Goal: Task Accomplishment & Management: Use online tool/utility

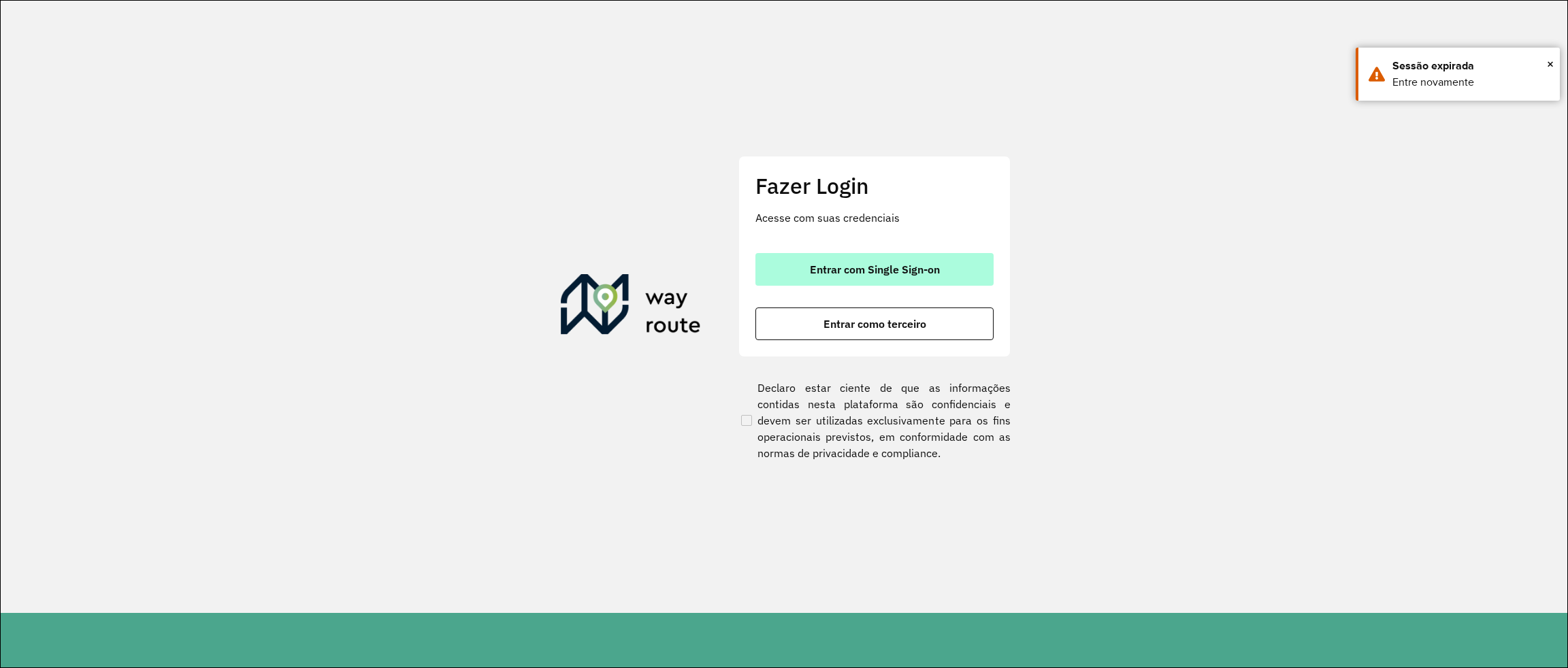
click at [948, 277] on button "Entrar com Single Sign-on" at bounding box center [874, 269] width 238 height 32
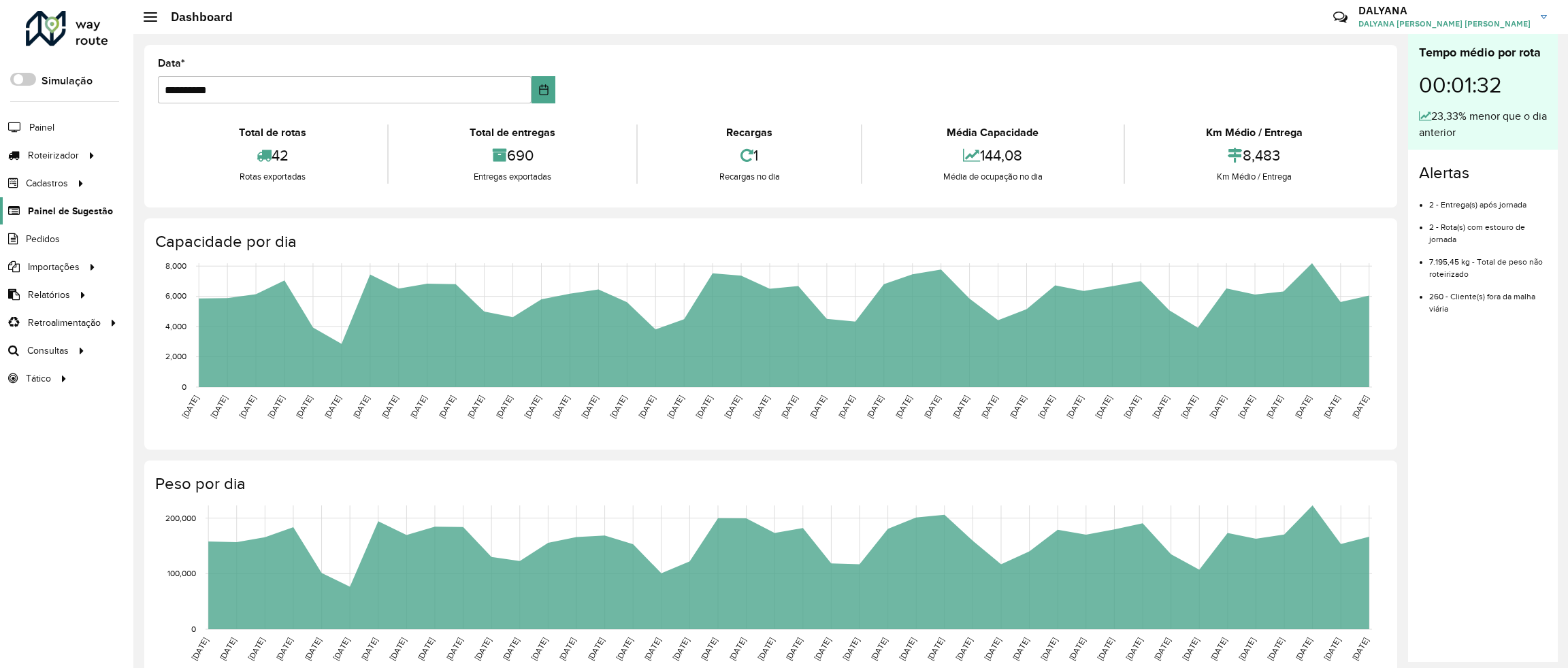
click at [86, 210] on span "Painel de Sugestão" at bounding box center [70, 211] width 85 height 14
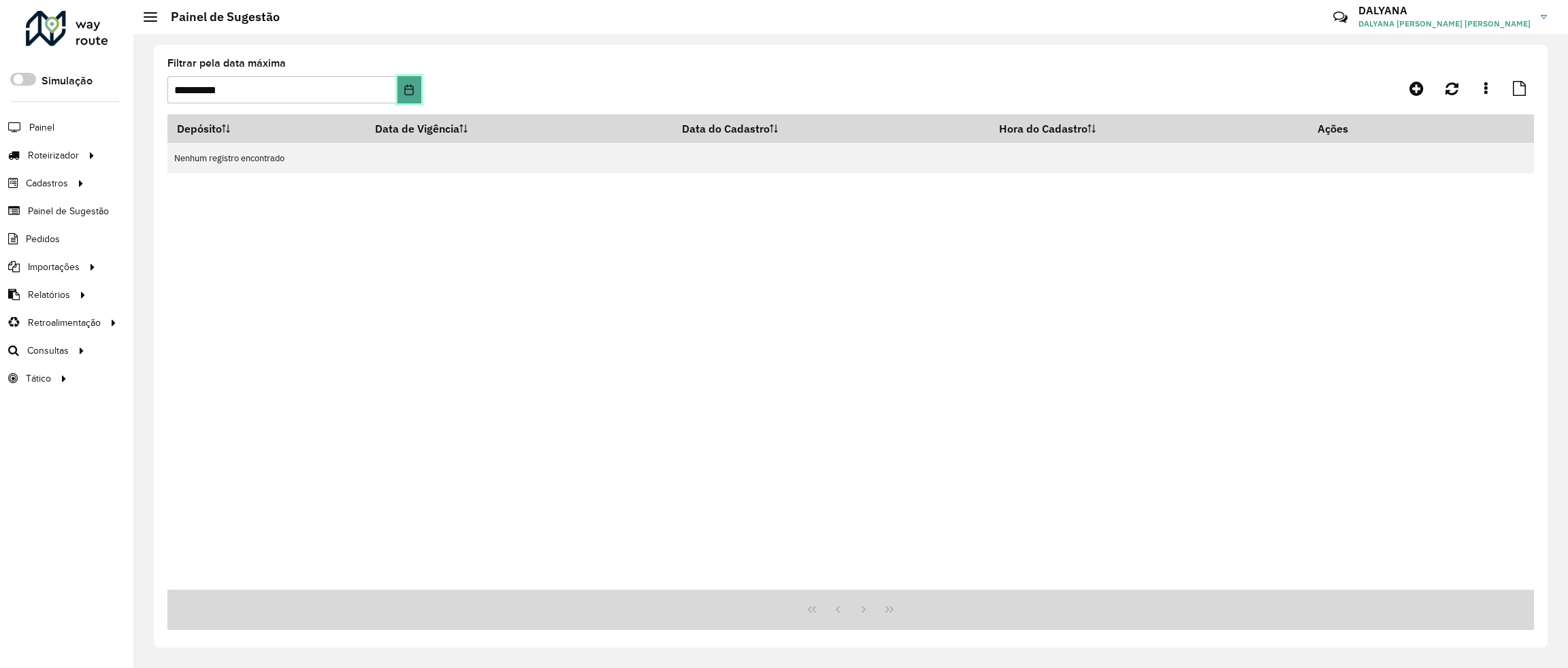
click at [411, 90] on icon "Choose Date" at bounding box center [409, 90] width 9 height 11
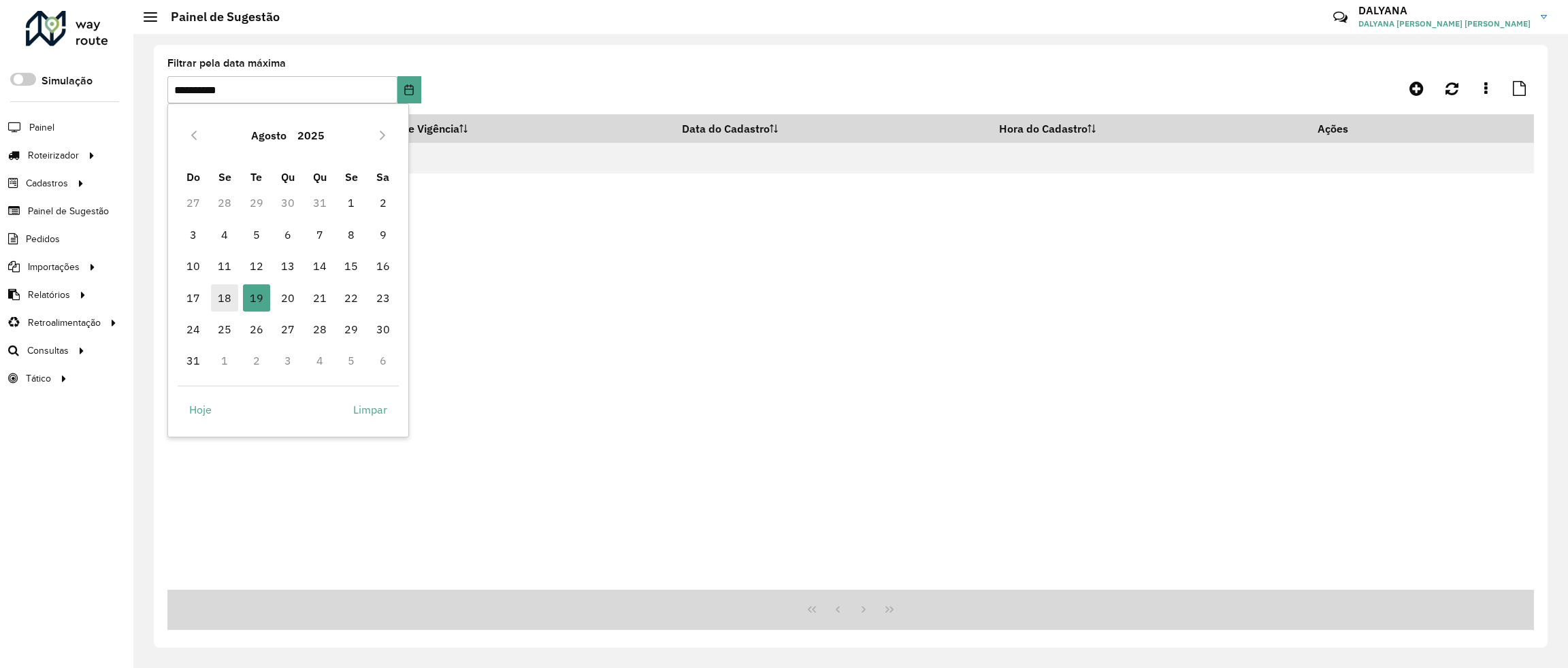
click at [231, 295] on span "18" at bounding box center [224, 297] width 27 height 27
type input "**********"
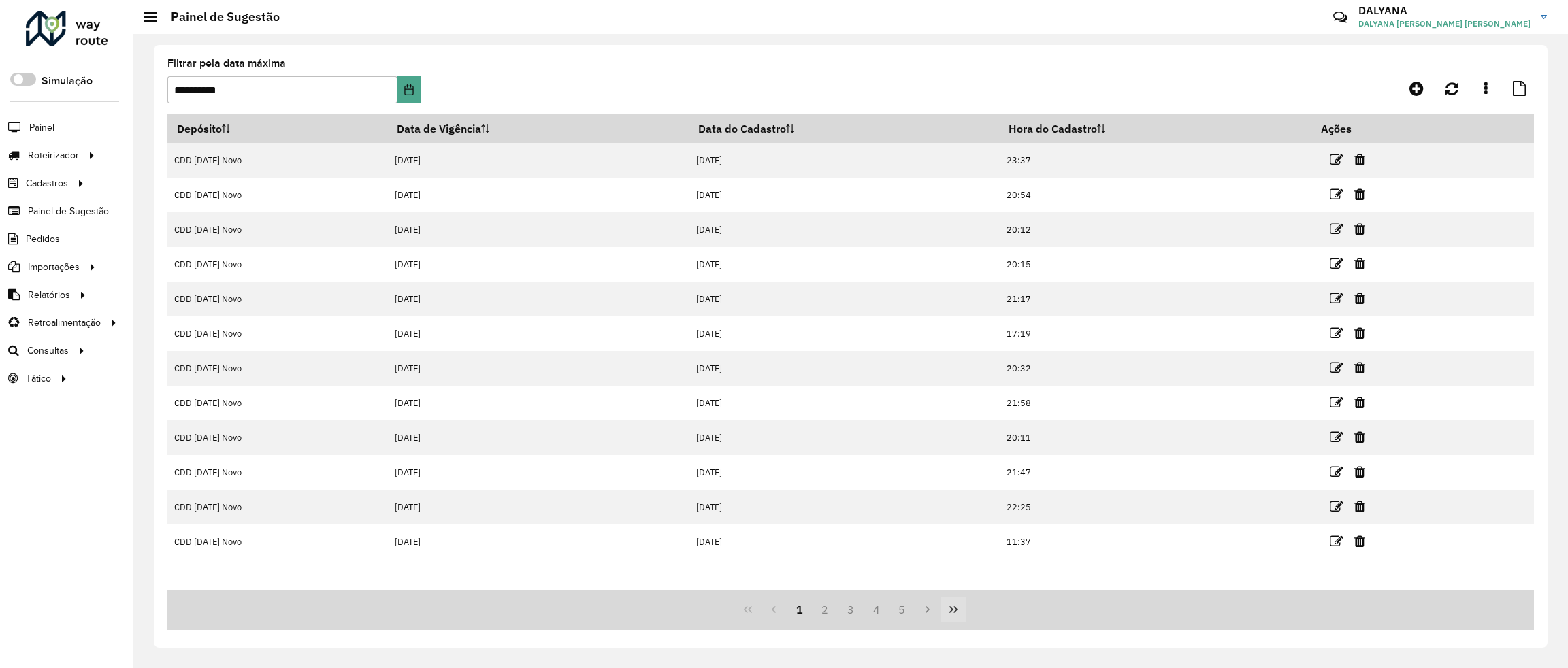
click at [948, 607] on icon "Last Page" at bounding box center [954, 610] width 11 height 11
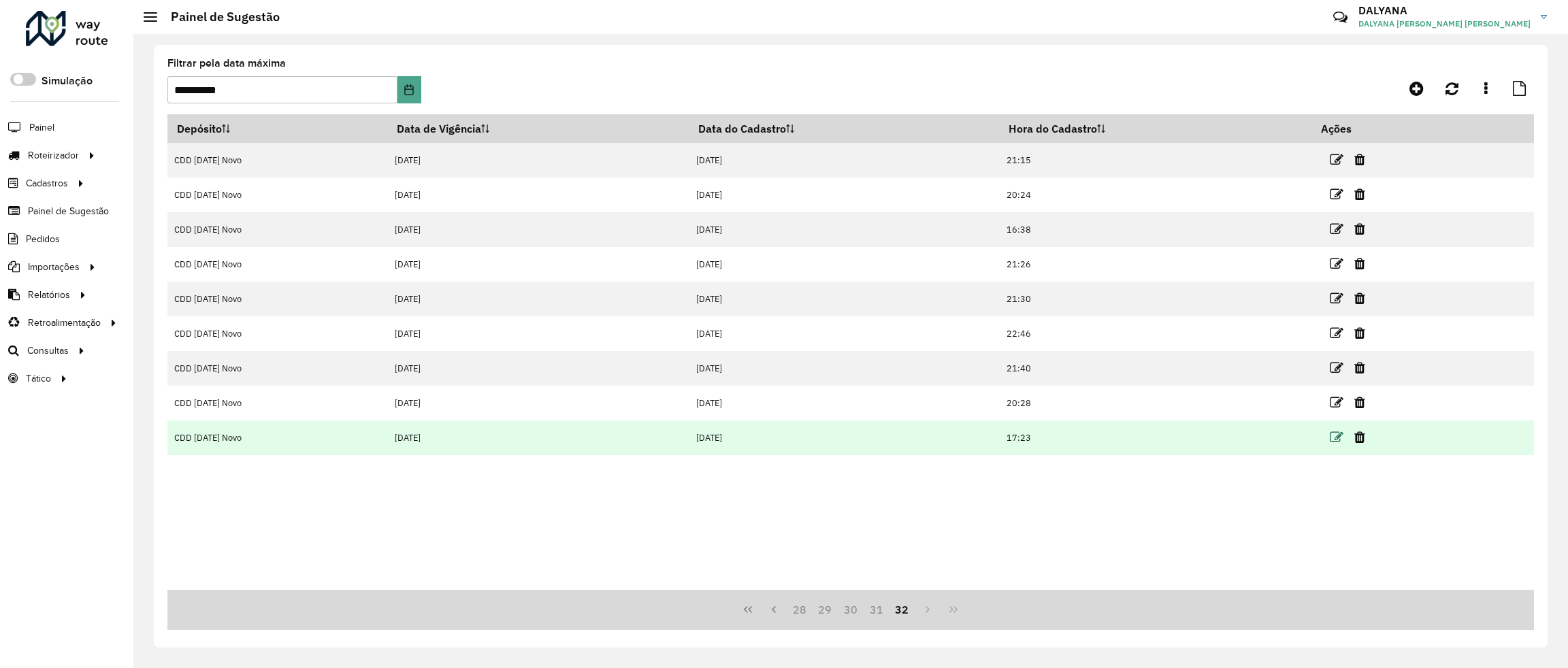
click at [1335, 440] on icon at bounding box center [1337, 438] width 14 height 14
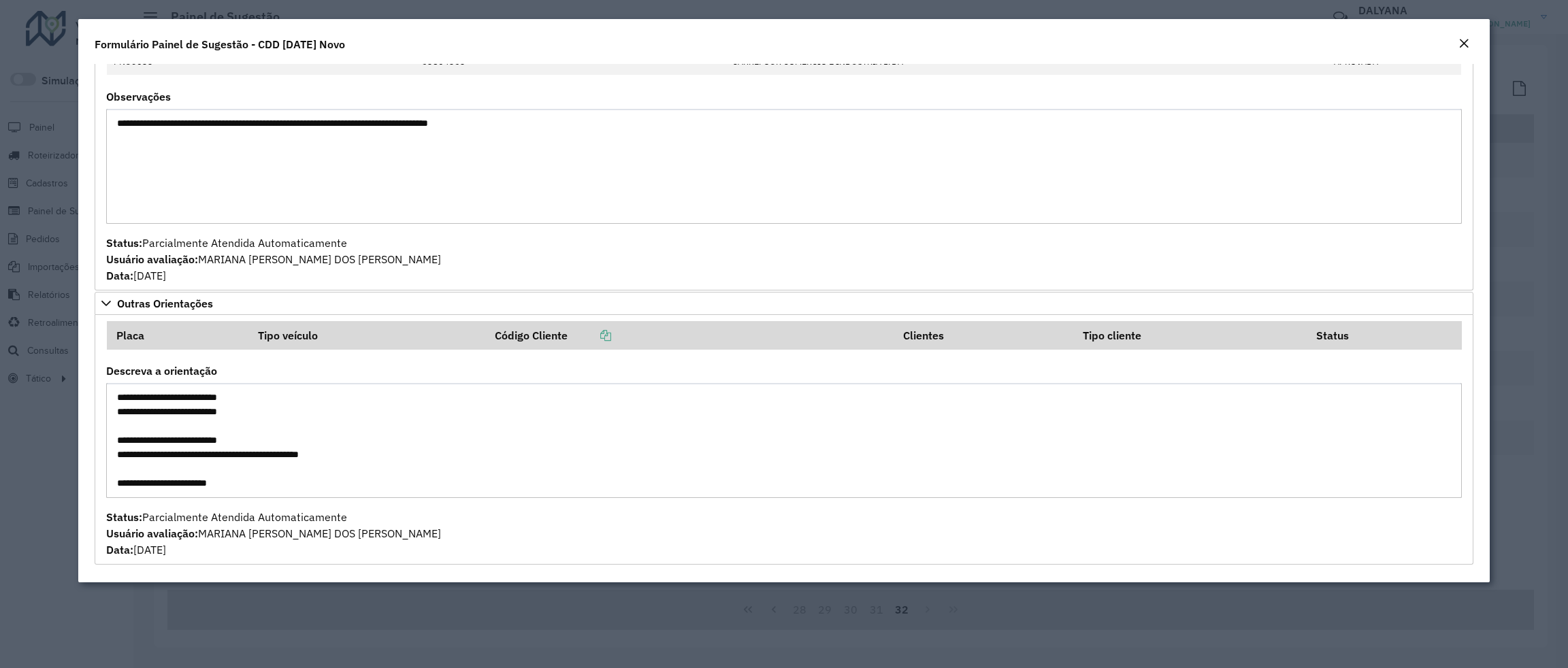
scroll to position [1001, 0]
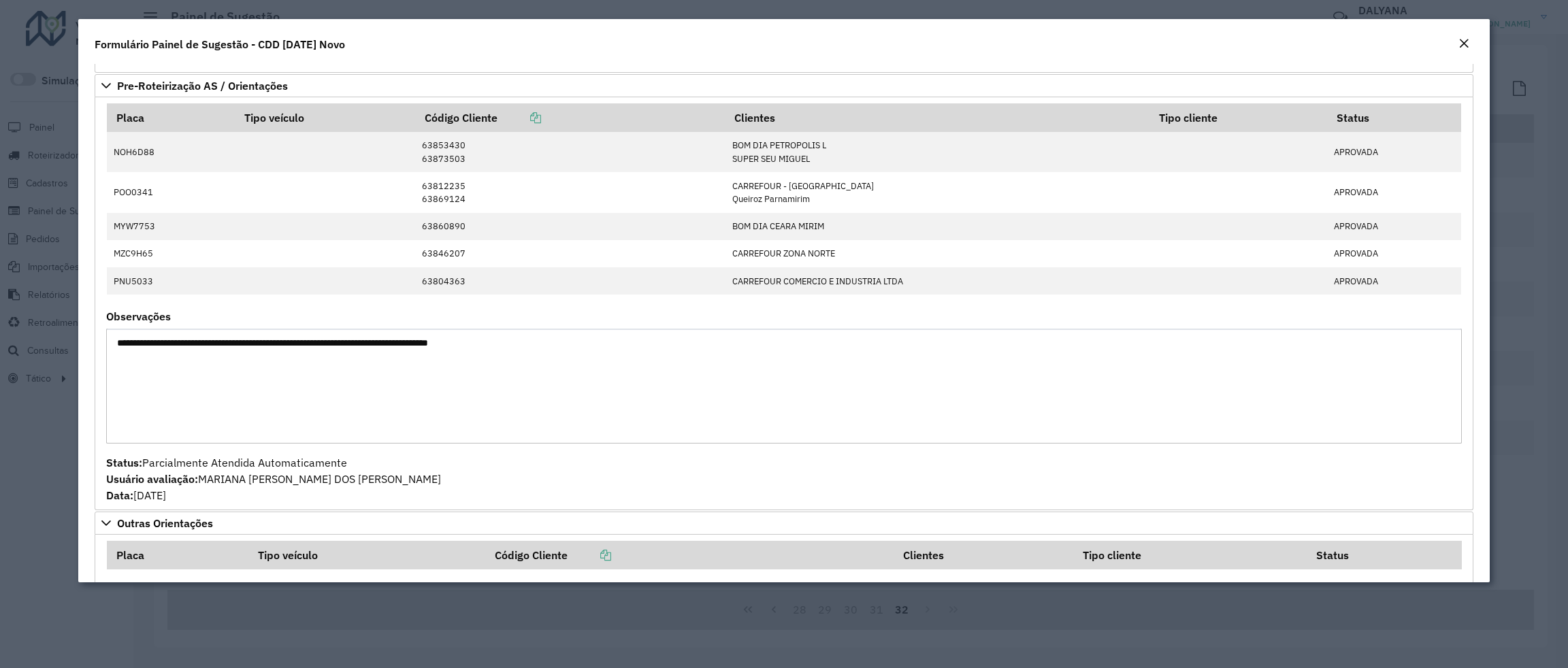
click at [1458, 39] on em "Close" at bounding box center [1464, 43] width 11 height 11
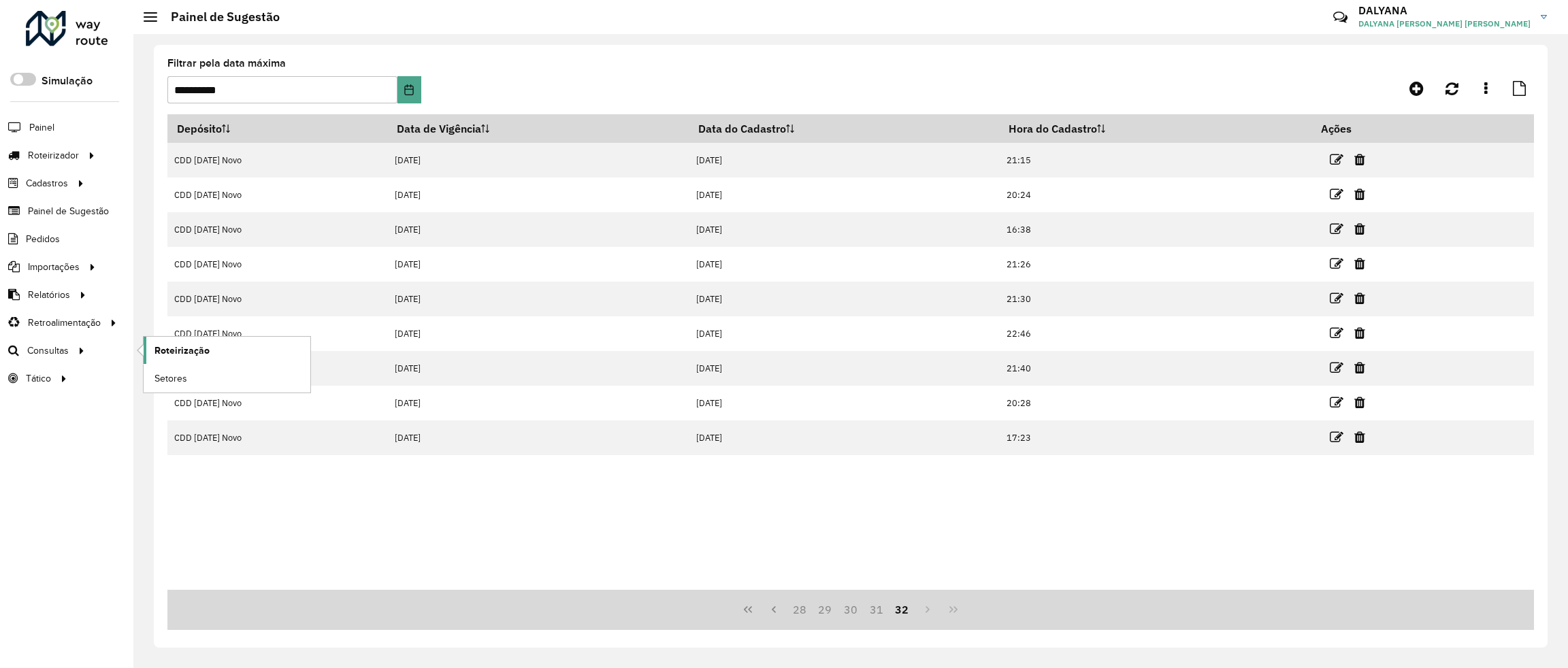
click at [168, 353] on span "Roteirização" at bounding box center [182, 351] width 55 height 14
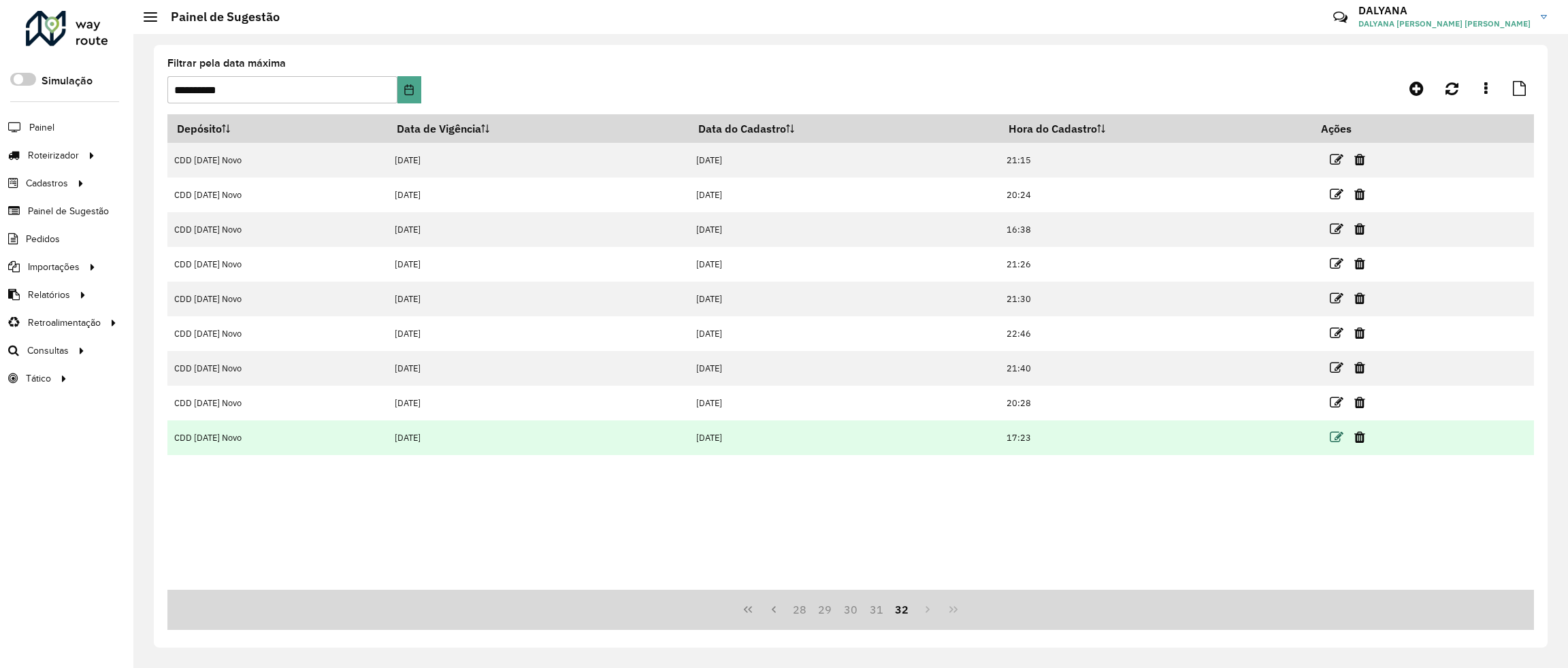
click at [1334, 438] on icon at bounding box center [1337, 438] width 14 height 14
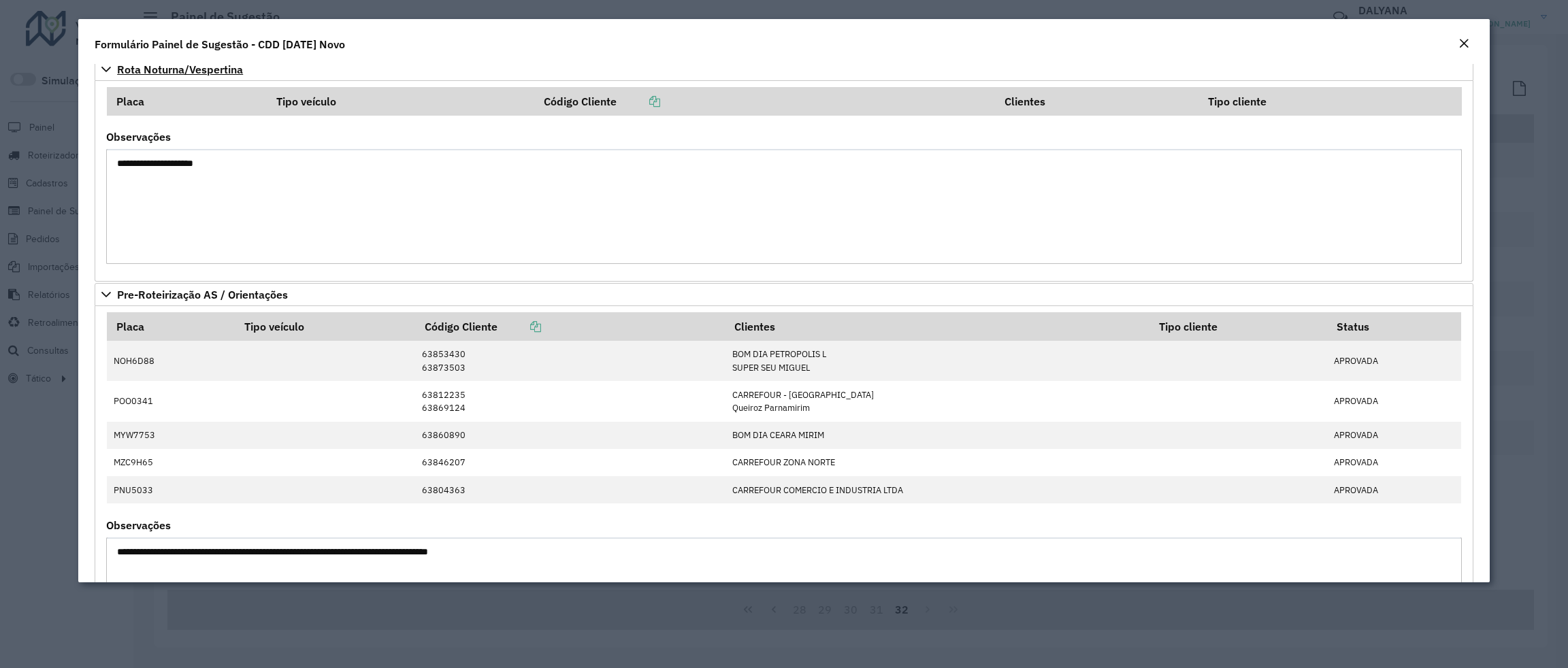
scroll to position [905, 0]
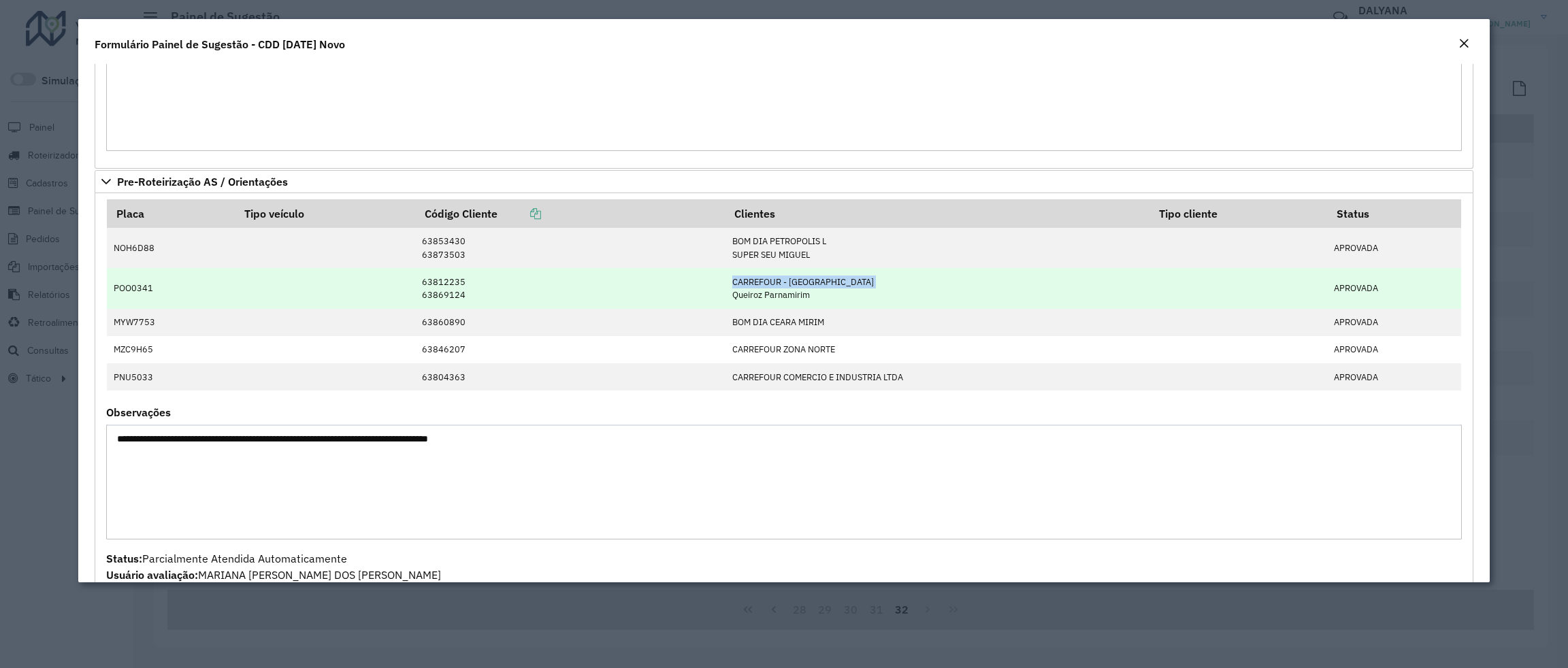
drag, startPoint x: 729, startPoint y: 298, endPoint x: 839, endPoint y: 291, distance: 110.2
click at [844, 290] on td "CARREFOUR - LAGOA NO Queiroz Parnamirim" at bounding box center [937, 288] width 424 height 40
drag, startPoint x: 417, startPoint y: 297, endPoint x: 462, endPoint y: 299, distance: 45.0
click at [462, 299] on td "63812235 63869124" at bounding box center [570, 288] width 310 height 40
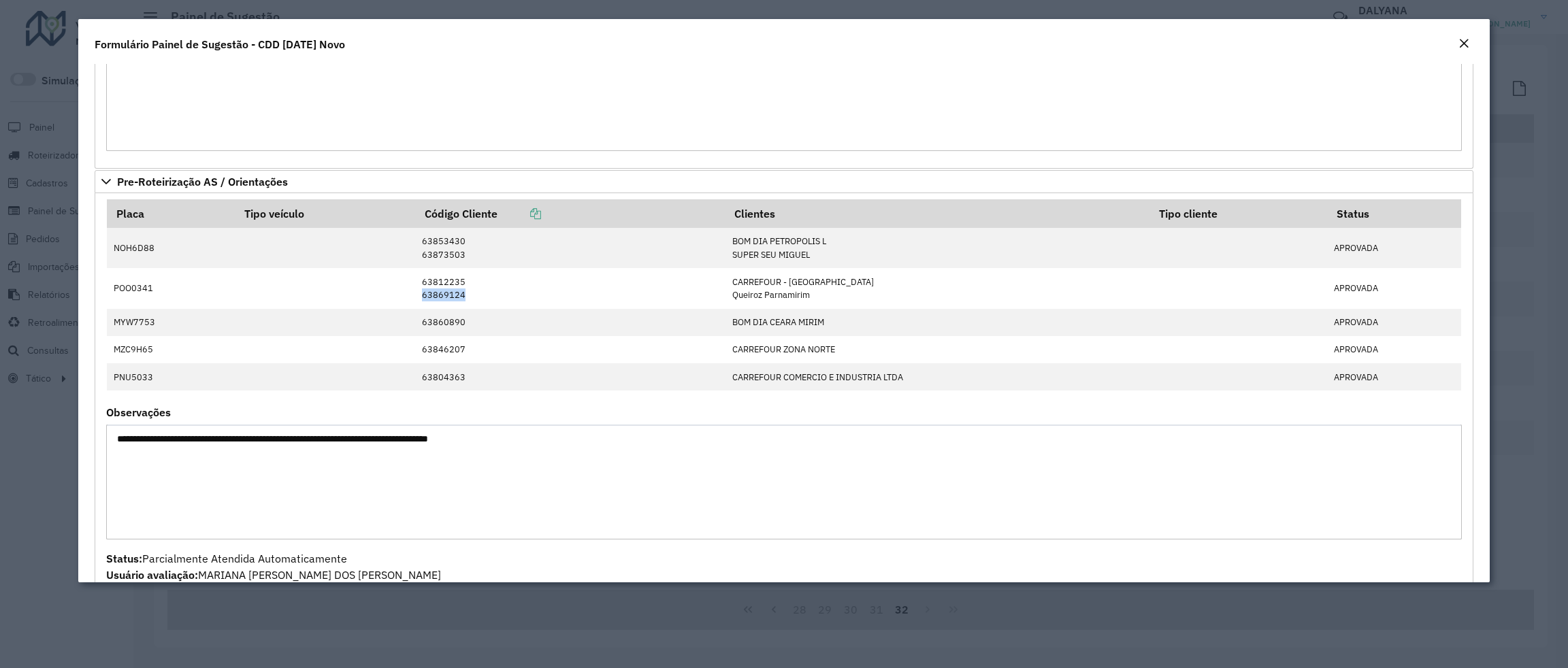
copy td "63869124"
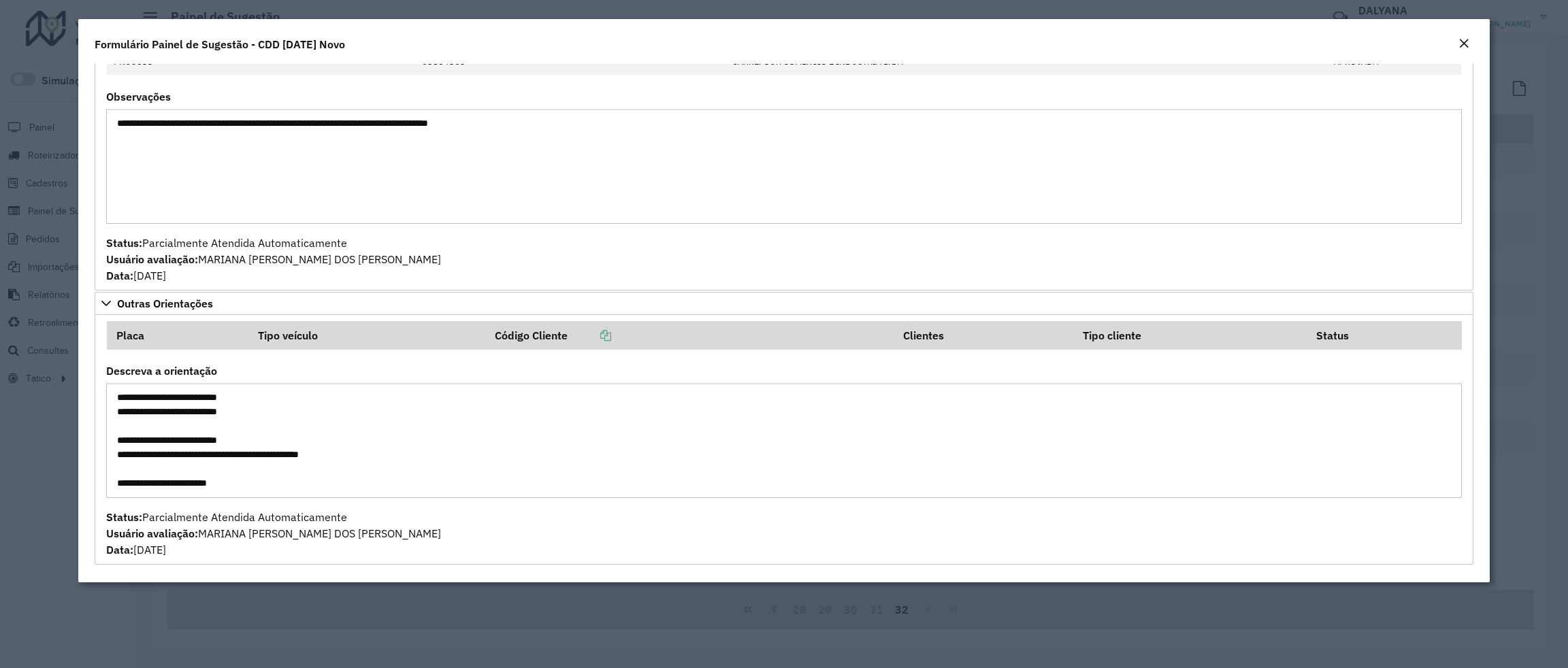
scroll to position [1001, 0]
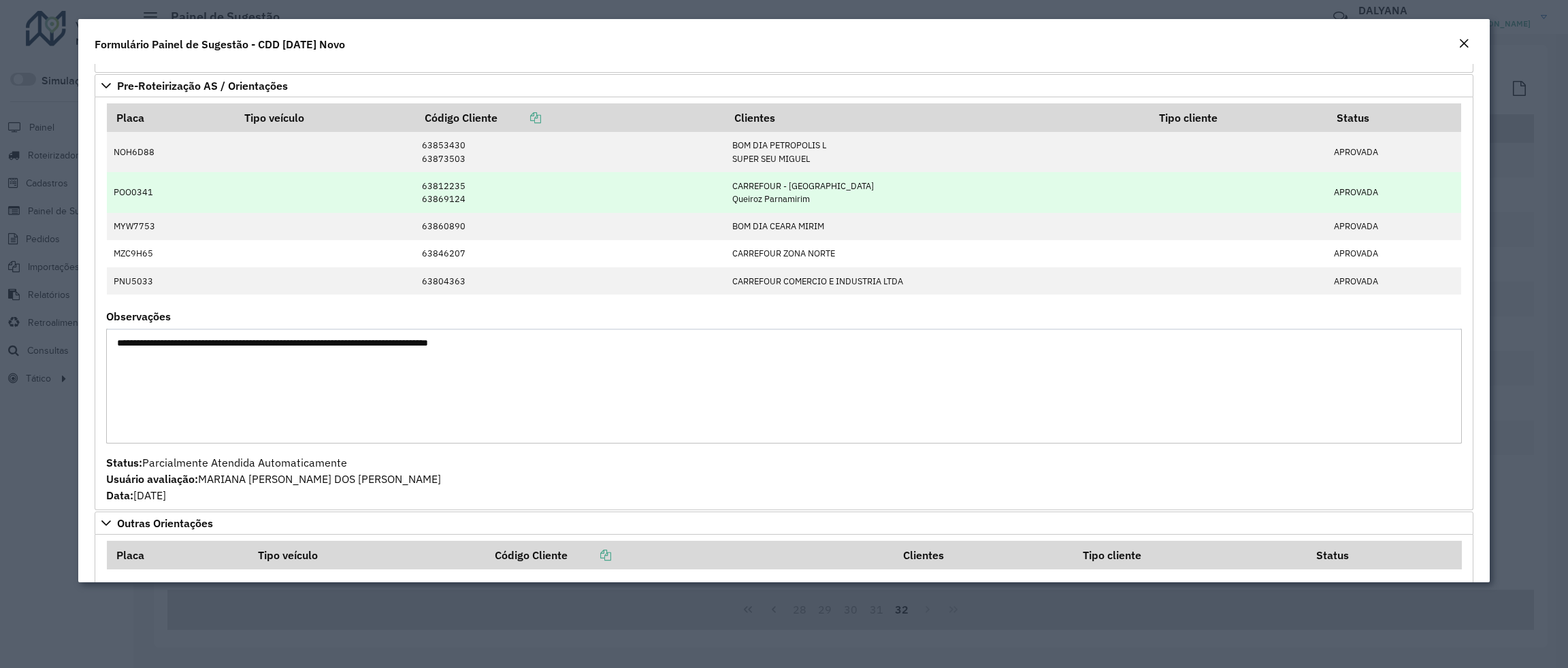
click at [742, 206] on td "CARREFOUR - LAGOA NO Queiroz Parnamirim" at bounding box center [937, 192] width 424 height 40
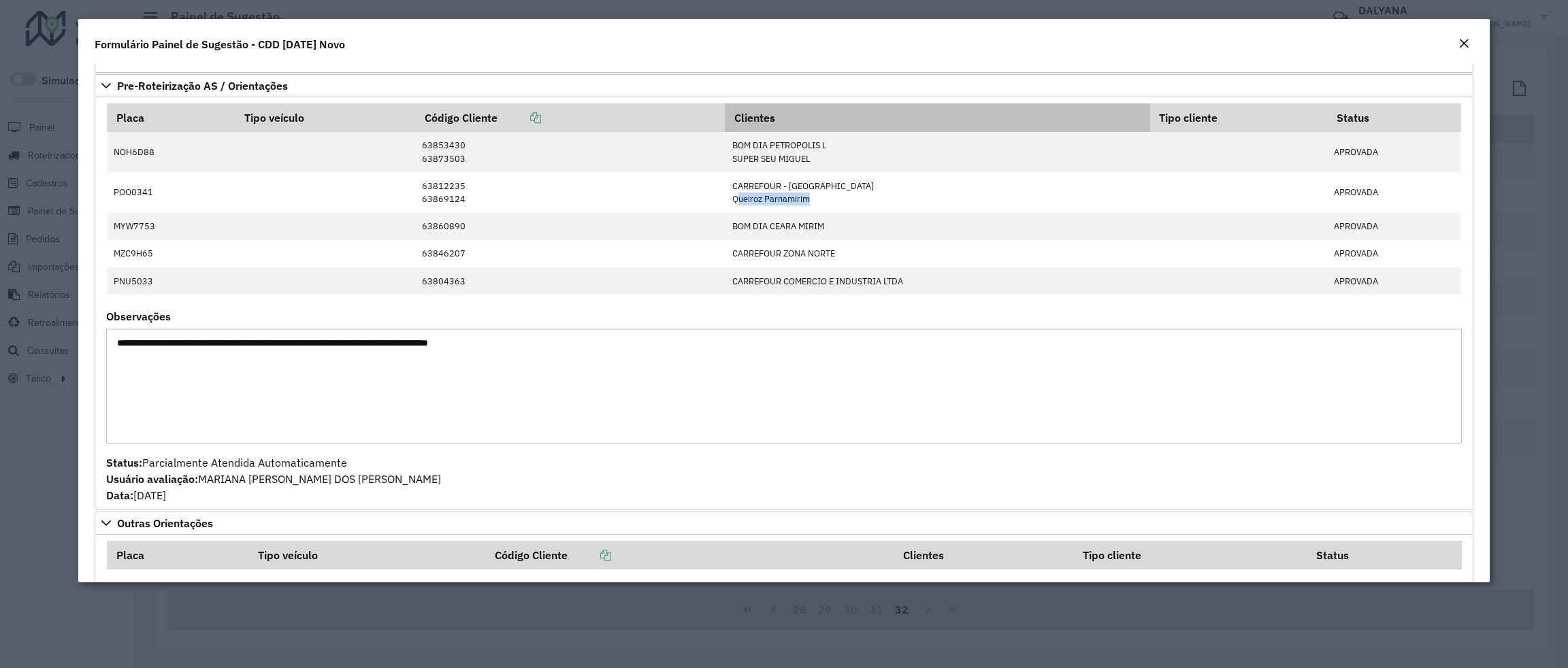
copy td "Queiroz Parnamirim"
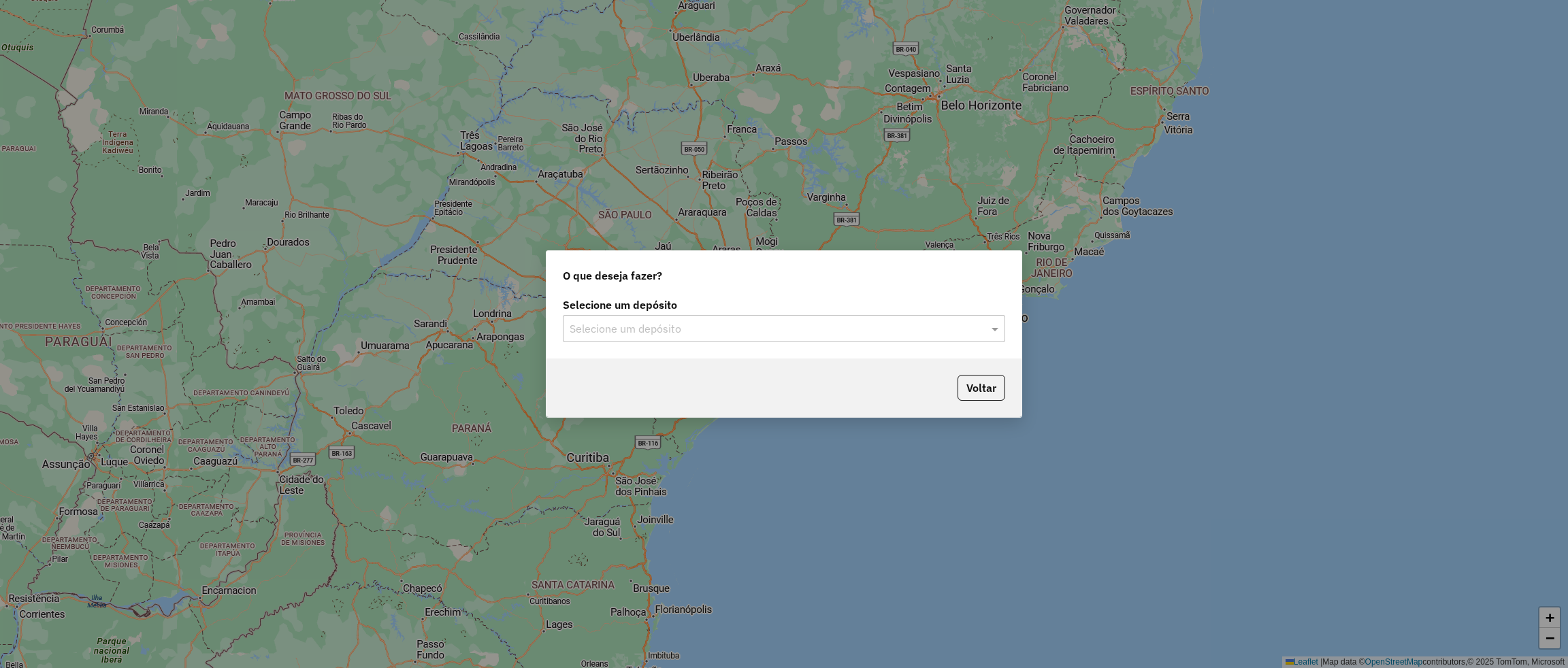
click at [625, 325] on input "text" at bounding box center [770, 329] width 402 height 17
click at [614, 370] on span "CDD [DATE] Novo" at bounding box center [612, 368] width 86 height 12
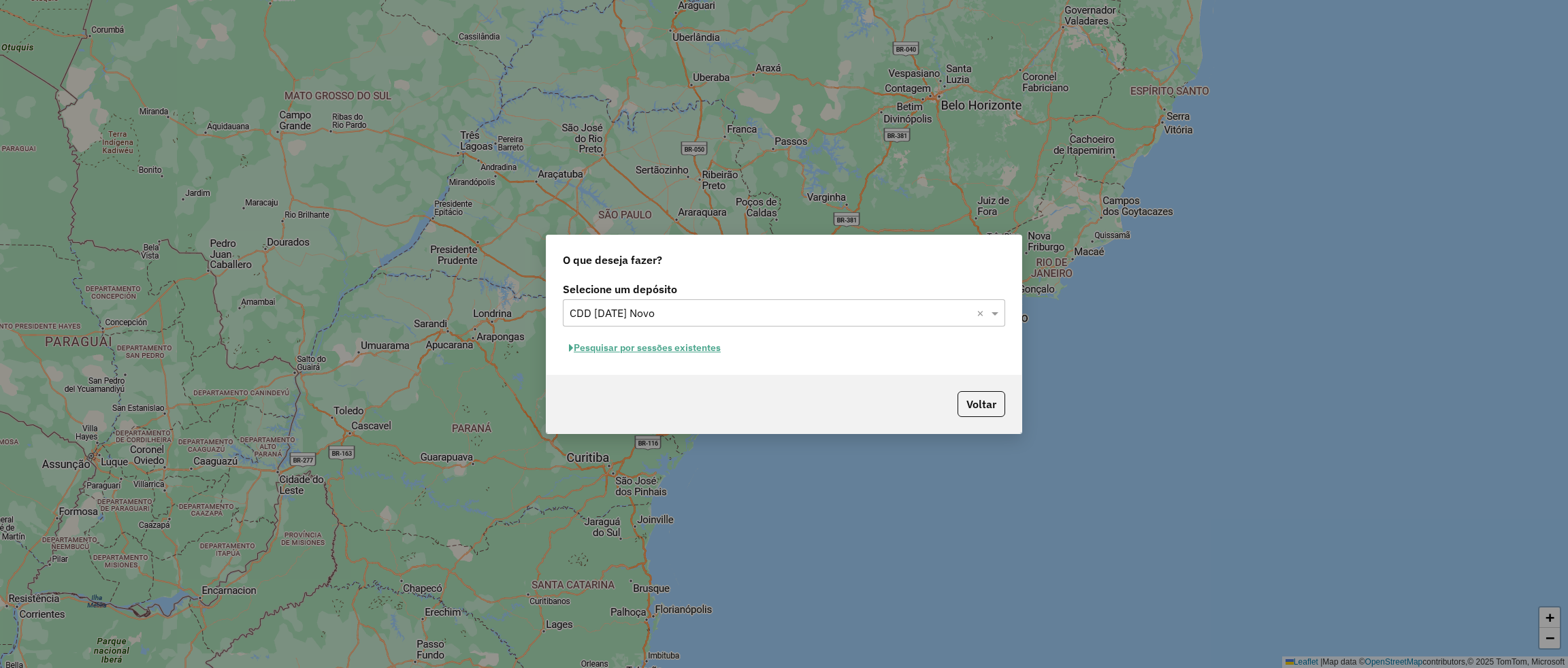
click at [635, 349] on button "Pesquisar por sessões existentes" at bounding box center [645, 348] width 164 height 21
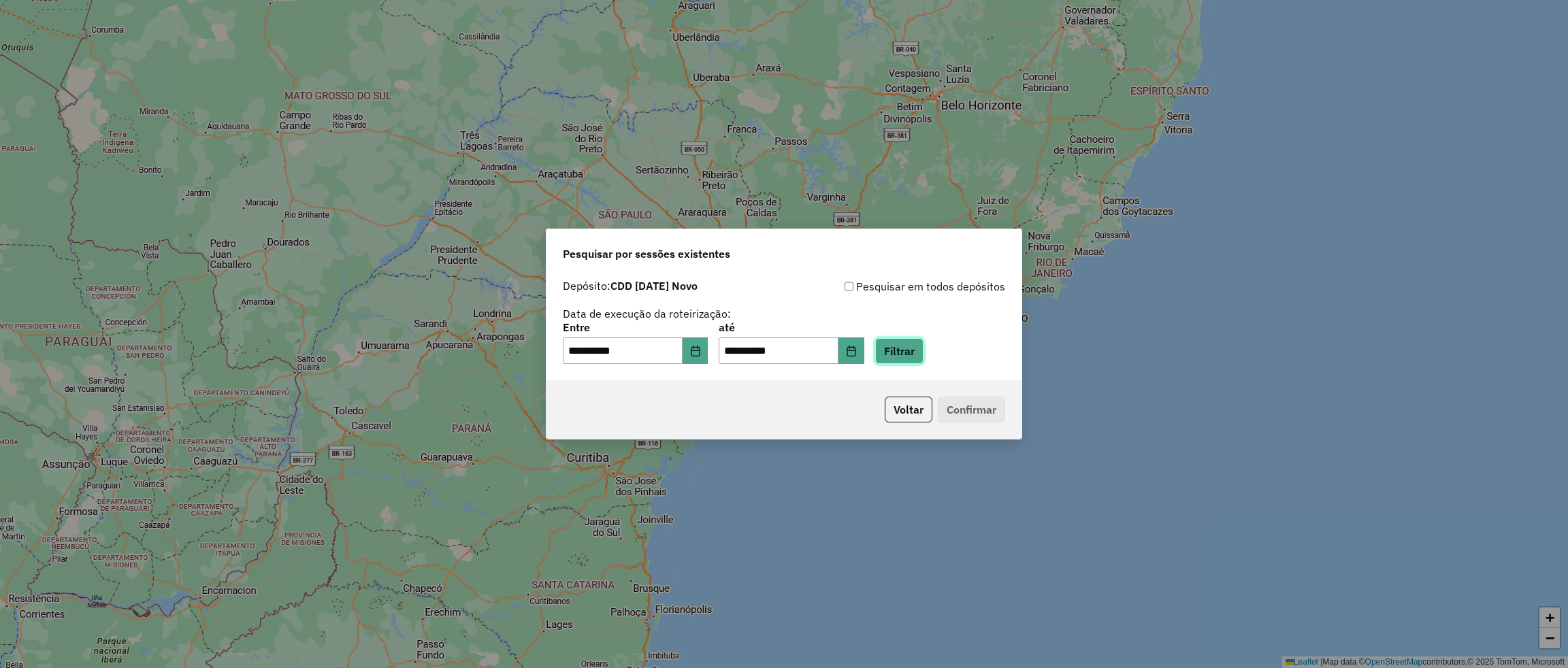
click at [910, 349] on button "Filtrar" at bounding box center [899, 351] width 48 height 26
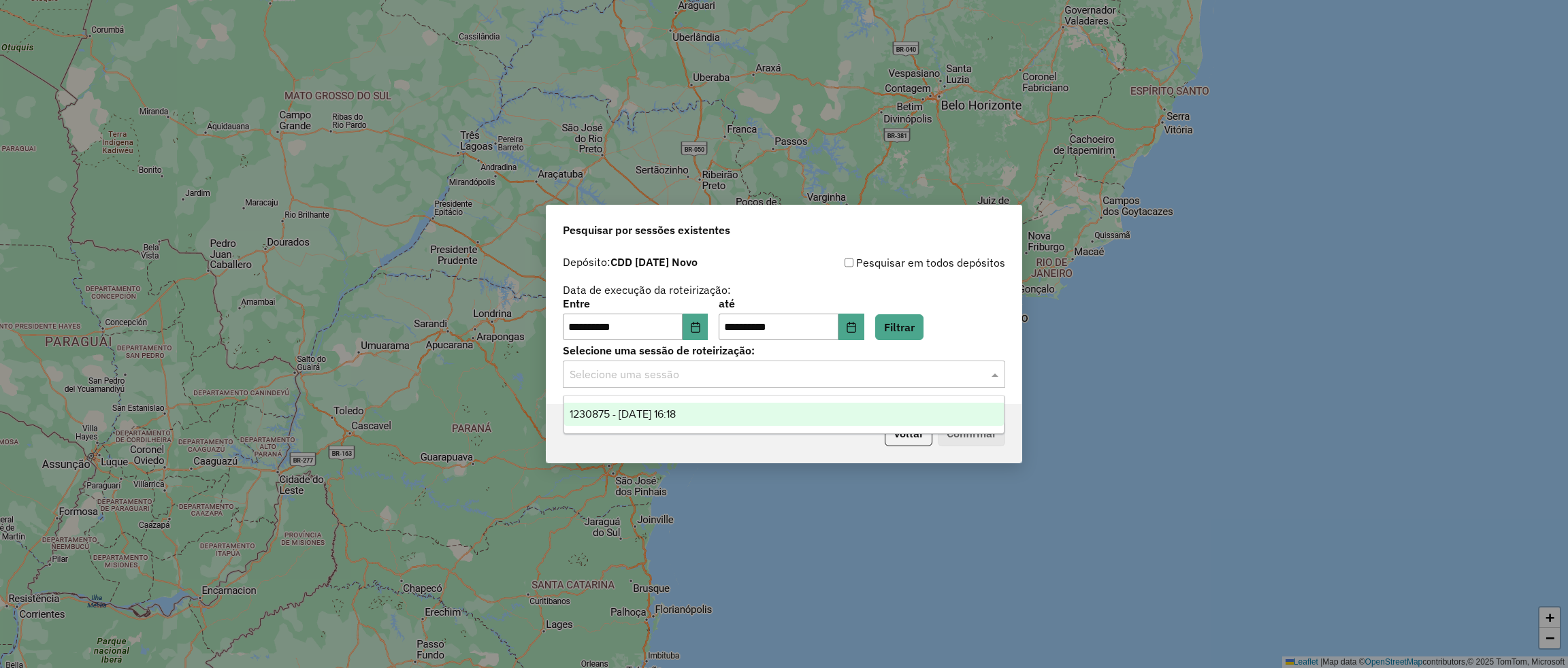
click at [767, 377] on input "text" at bounding box center [770, 375] width 402 height 17
click at [664, 415] on span "1230875 - [DATE] 16:18" at bounding box center [623, 414] width 106 height 12
click at [972, 435] on button "Confirmar" at bounding box center [972, 433] width 68 height 26
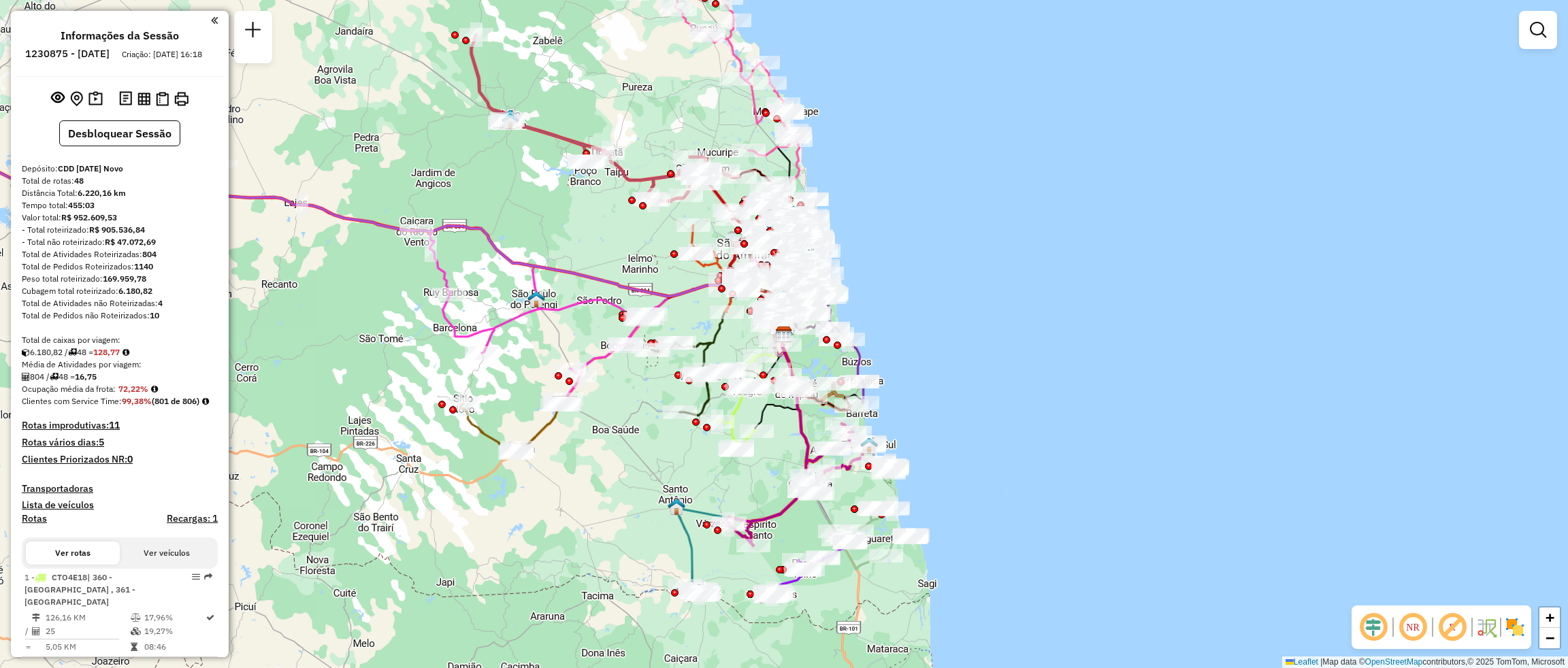
click at [80, 51] on h6 "1230875 - 18/08/2025" at bounding box center [67, 54] width 84 height 12
copy h6 "1230875"
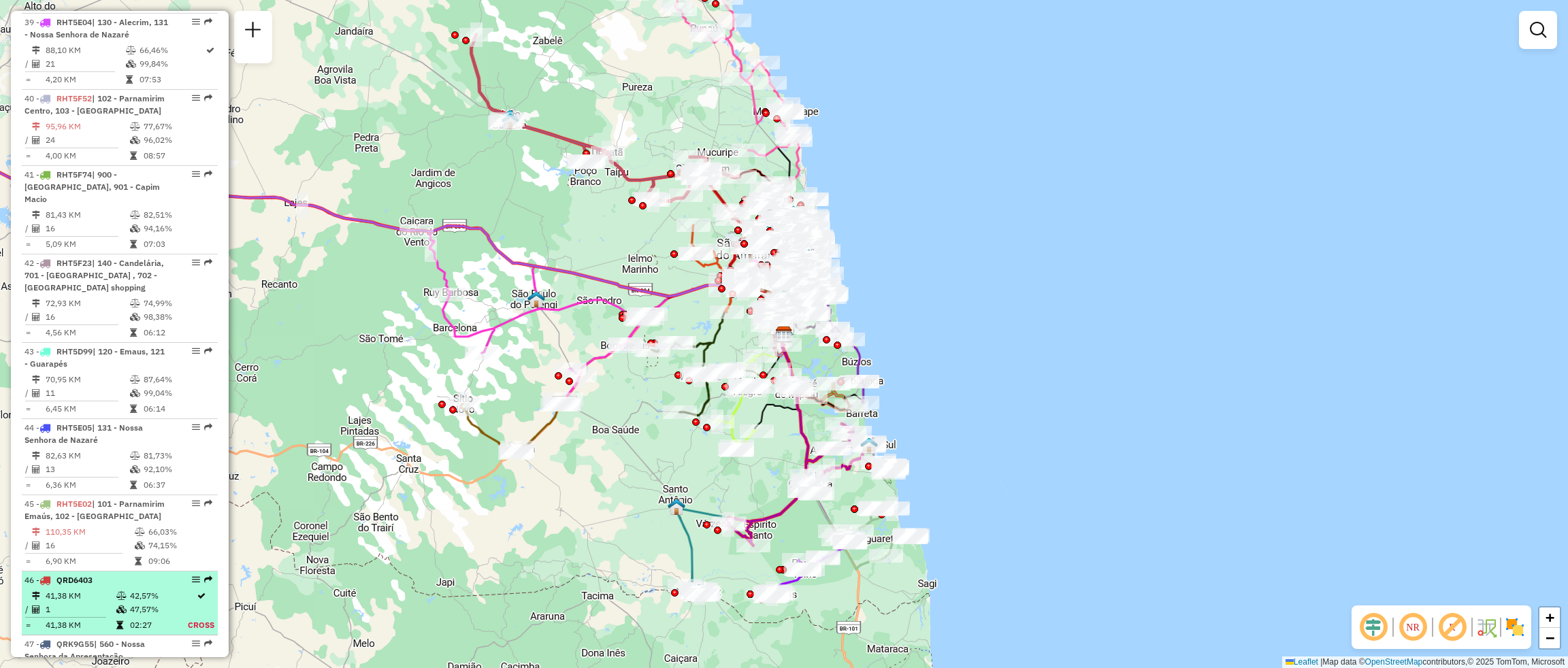
scroll to position [3620, 0]
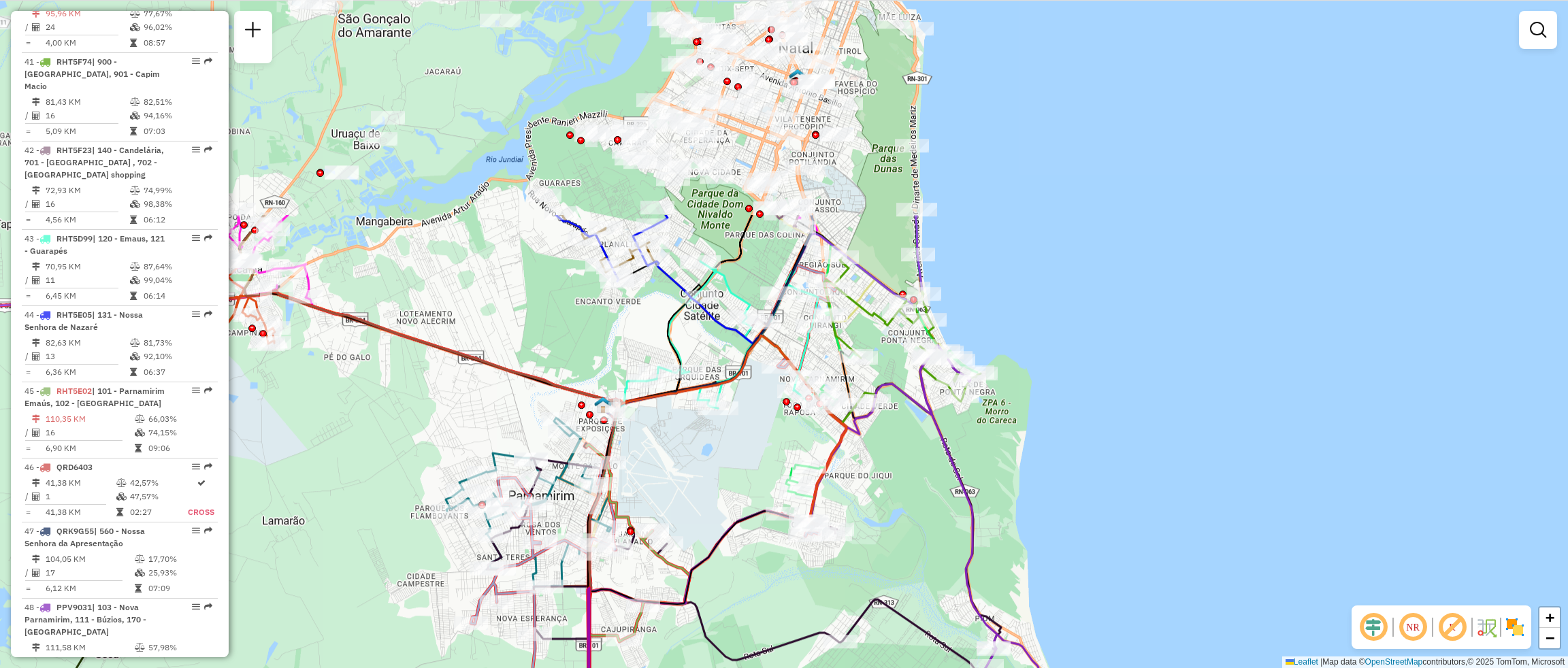
drag, startPoint x: 841, startPoint y: 170, endPoint x: 925, endPoint y: 466, distance: 307.7
click at [925, 466] on div "Janela de atendimento Grade de atendimento Capacidade Transportadoras Veículos …" at bounding box center [784, 334] width 1568 height 668
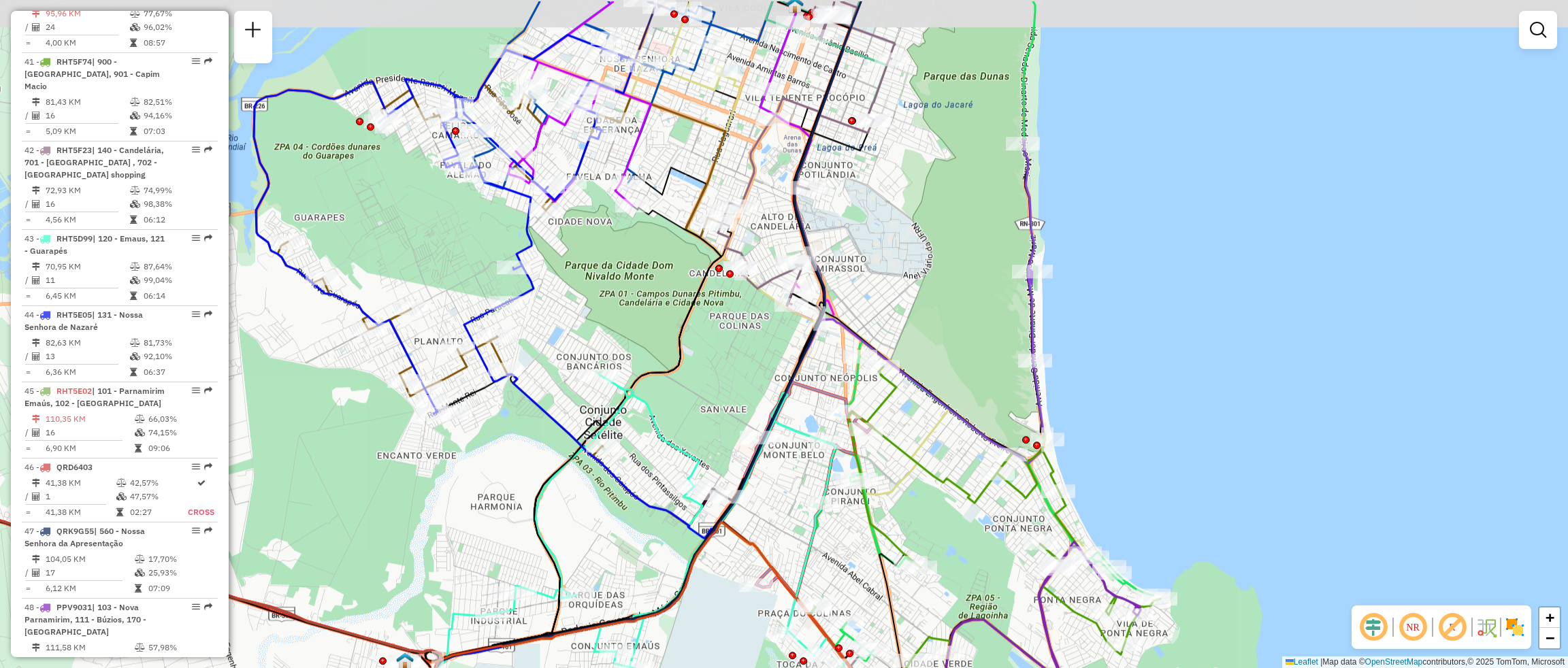
drag, startPoint x: 941, startPoint y: 640, endPoint x: 944, endPoint y: 709, distance: 69.1
click at [944, 667] on html "Aguarde... Pop-up bloqueado! Seu navegador bloqueou automáticamente a abertura …" at bounding box center [784, 334] width 1568 height 668
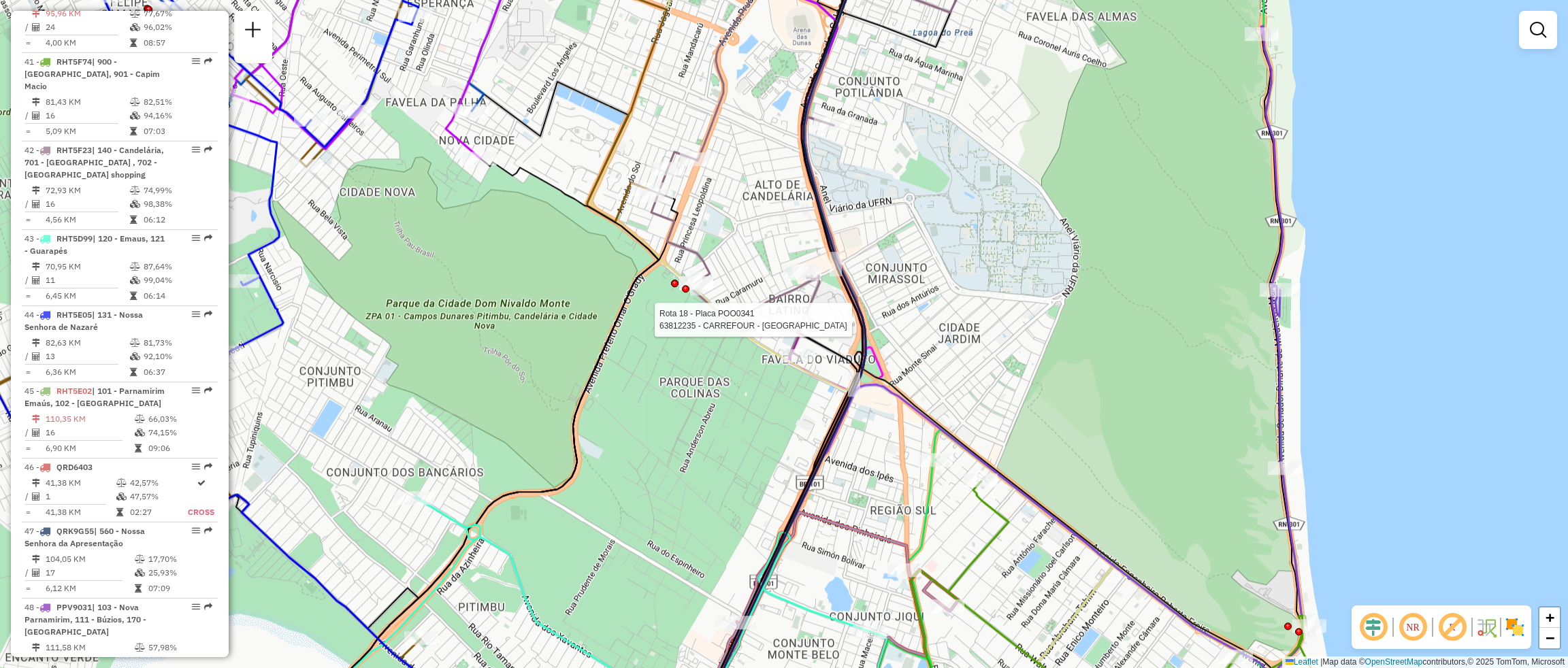
select select "**********"
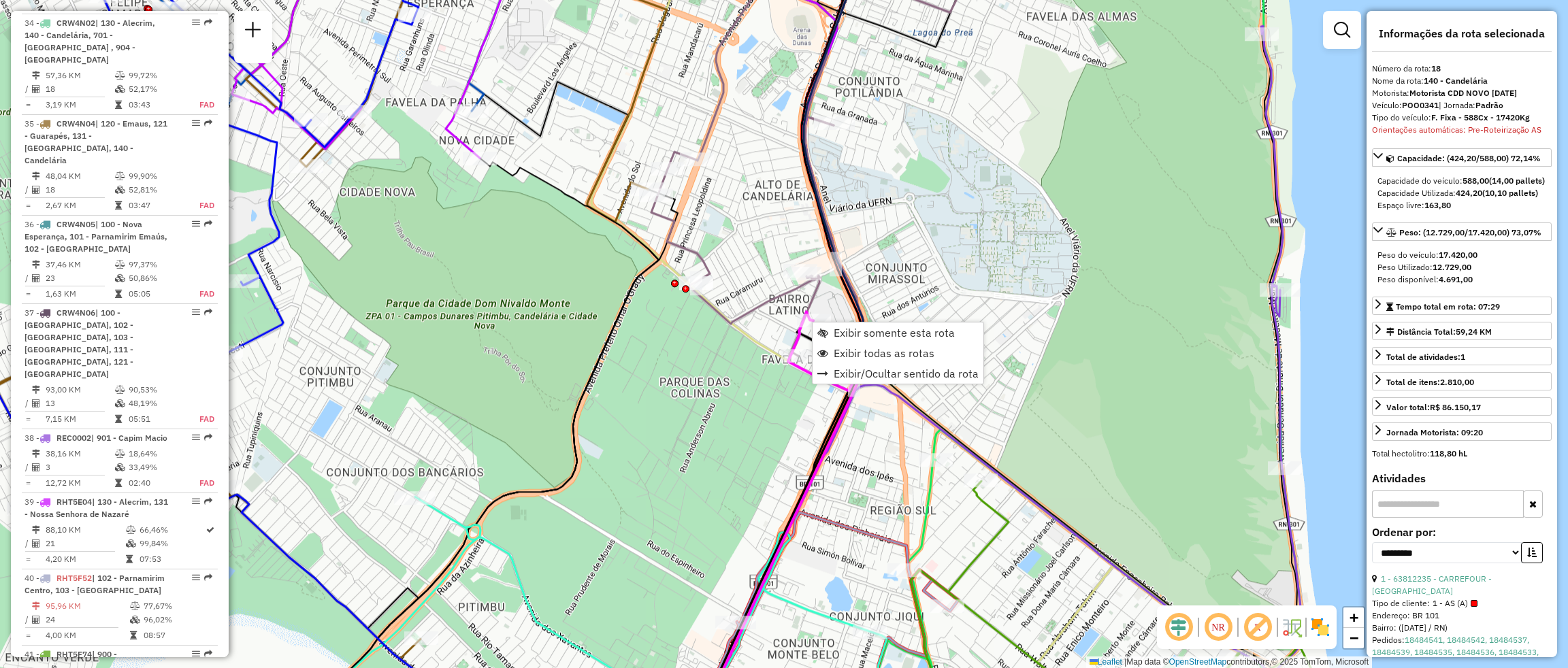
scroll to position [1924, 0]
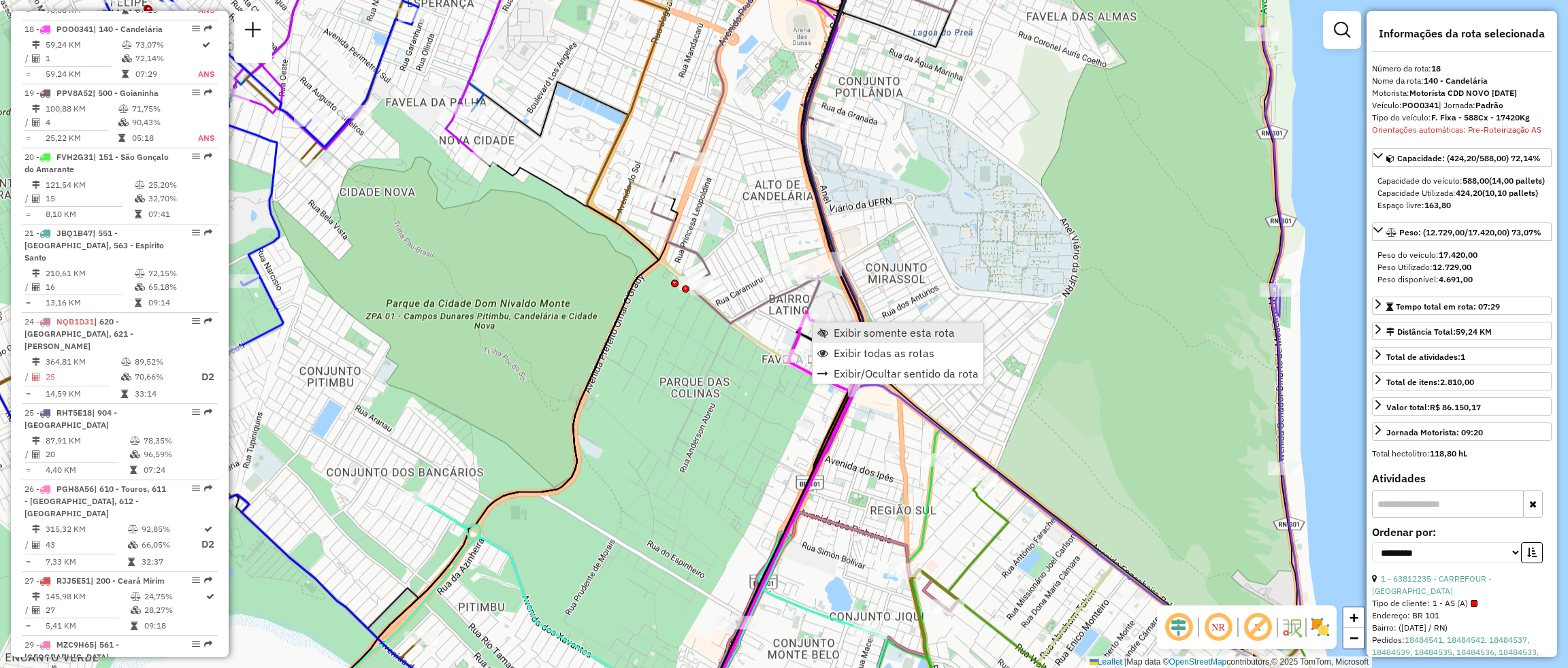
click at [887, 335] on span "Exibir somente esta rota" at bounding box center [894, 333] width 121 height 11
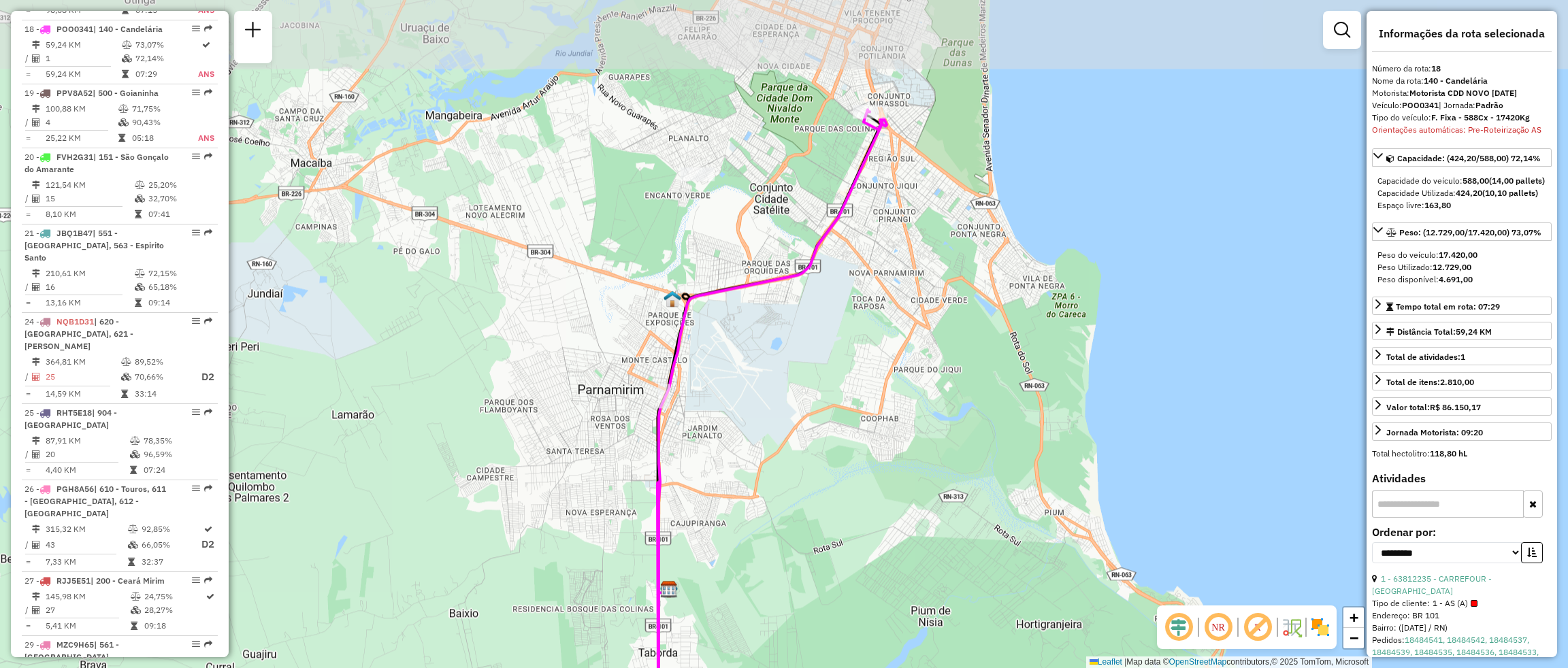
drag, startPoint x: 917, startPoint y: 125, endPoint x: 907, endPoint y: 181, distance: 56.9
click at [907, 181] on div "Janela de atendimento Grade de atendimento Capacidade Transportadoras Veículos …" at bounding box center [784, 334] width 1568 height 668
